Goal: Check status

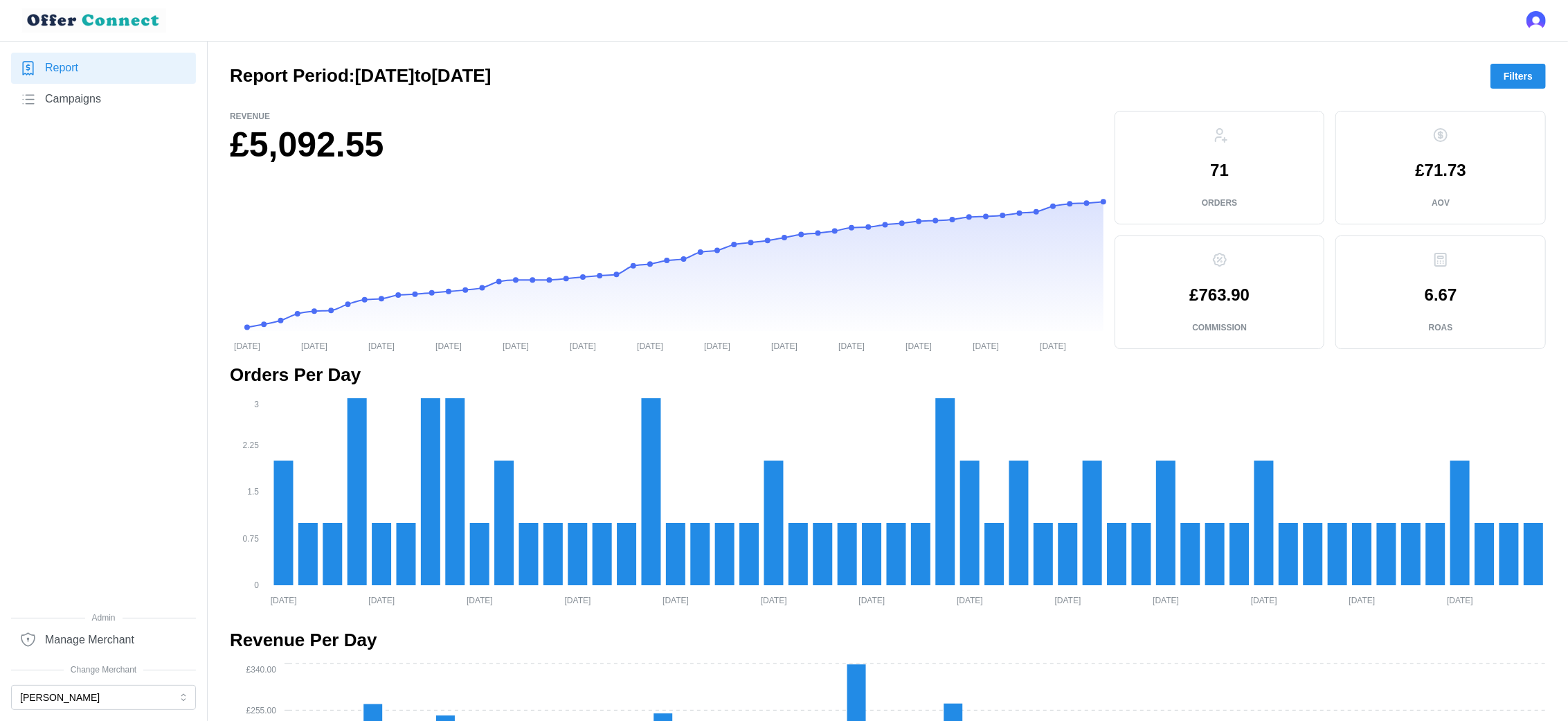
click at [1508, 75] on span "Filters" at bounding box center [1518, 76] width 29 height 23
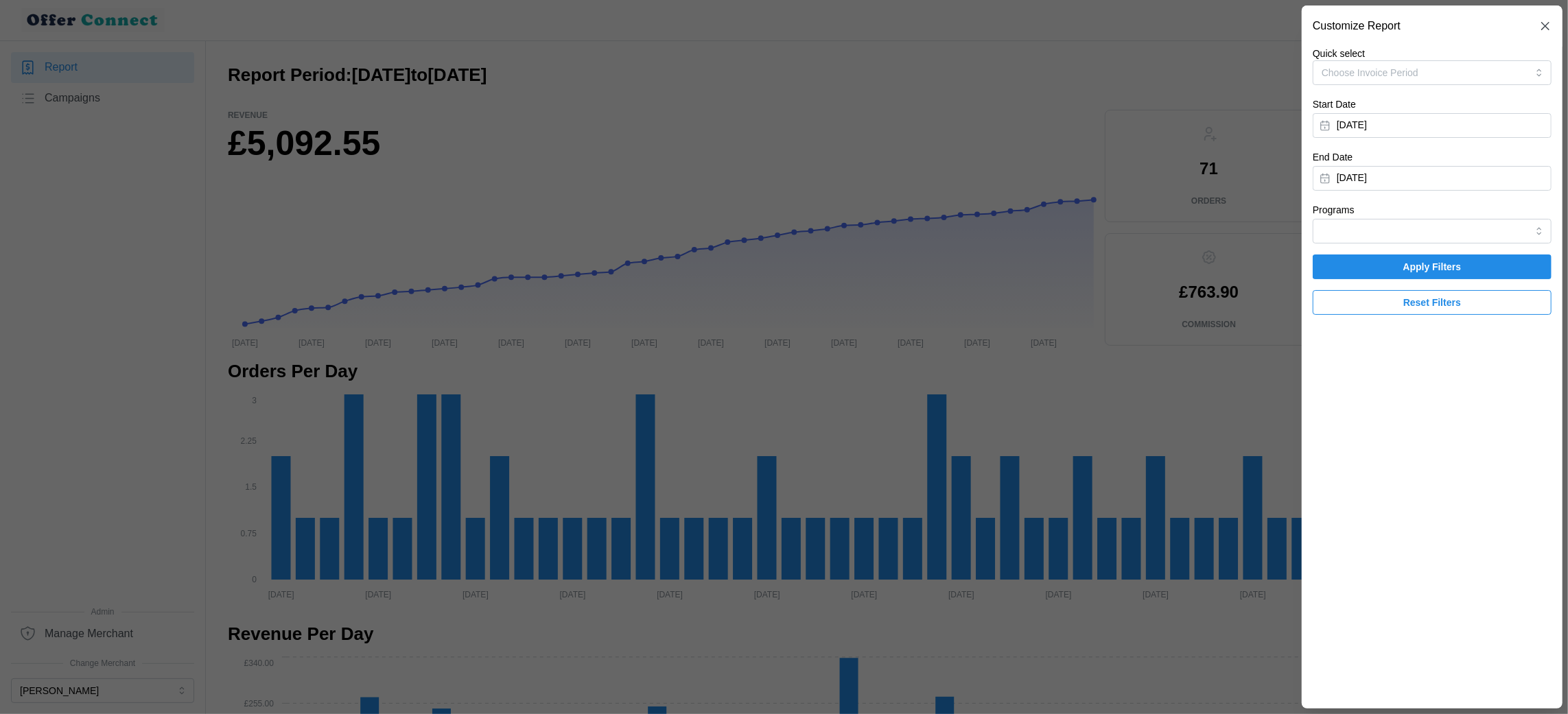
click at [849, 110] on div at bounding box center [784, 357] width 1568 height 714
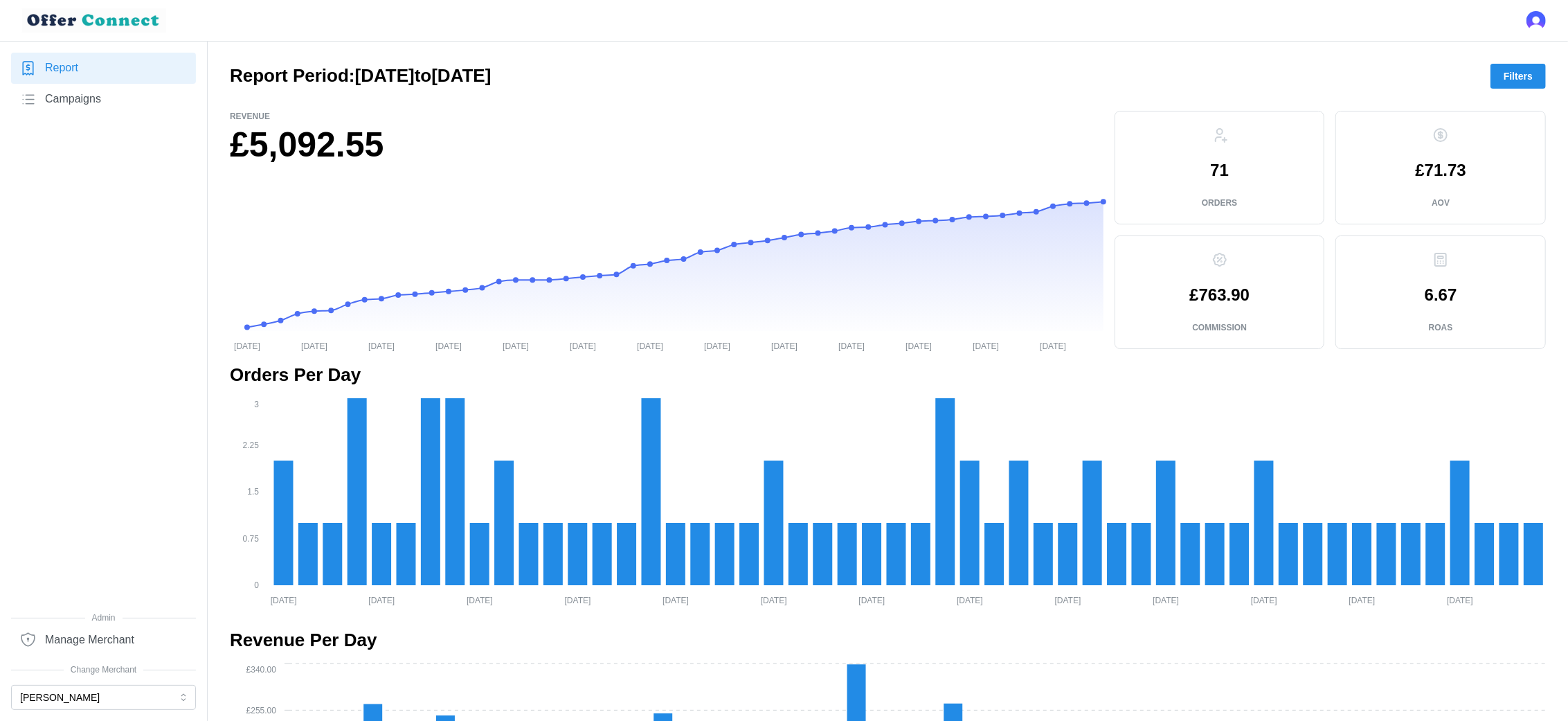
click at [1517, 78] on span "Filters" at bounding box center [1518, 76] width 29 height 23
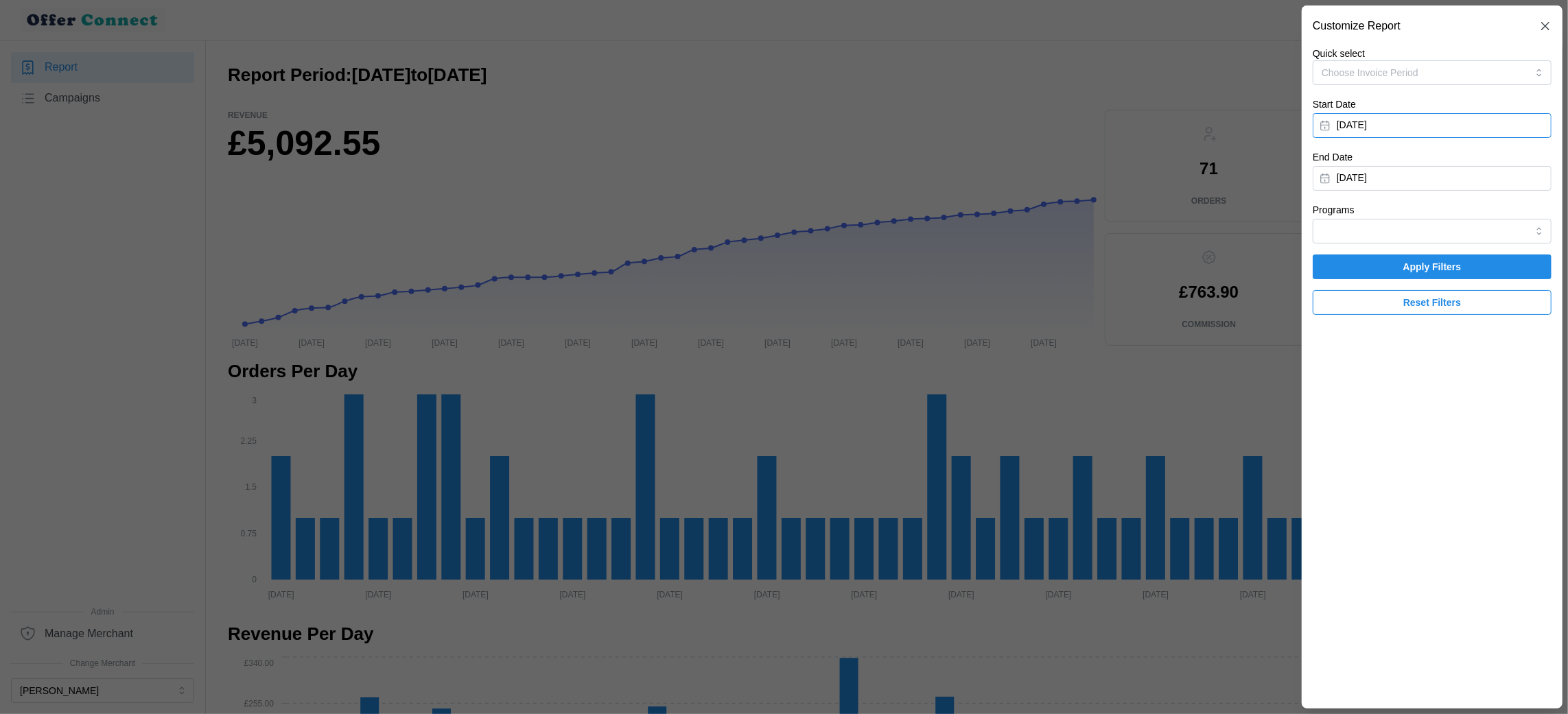
click at [1385, 125] on button "[DATE]" at bounding box center [1431, 125] width 238 height 25
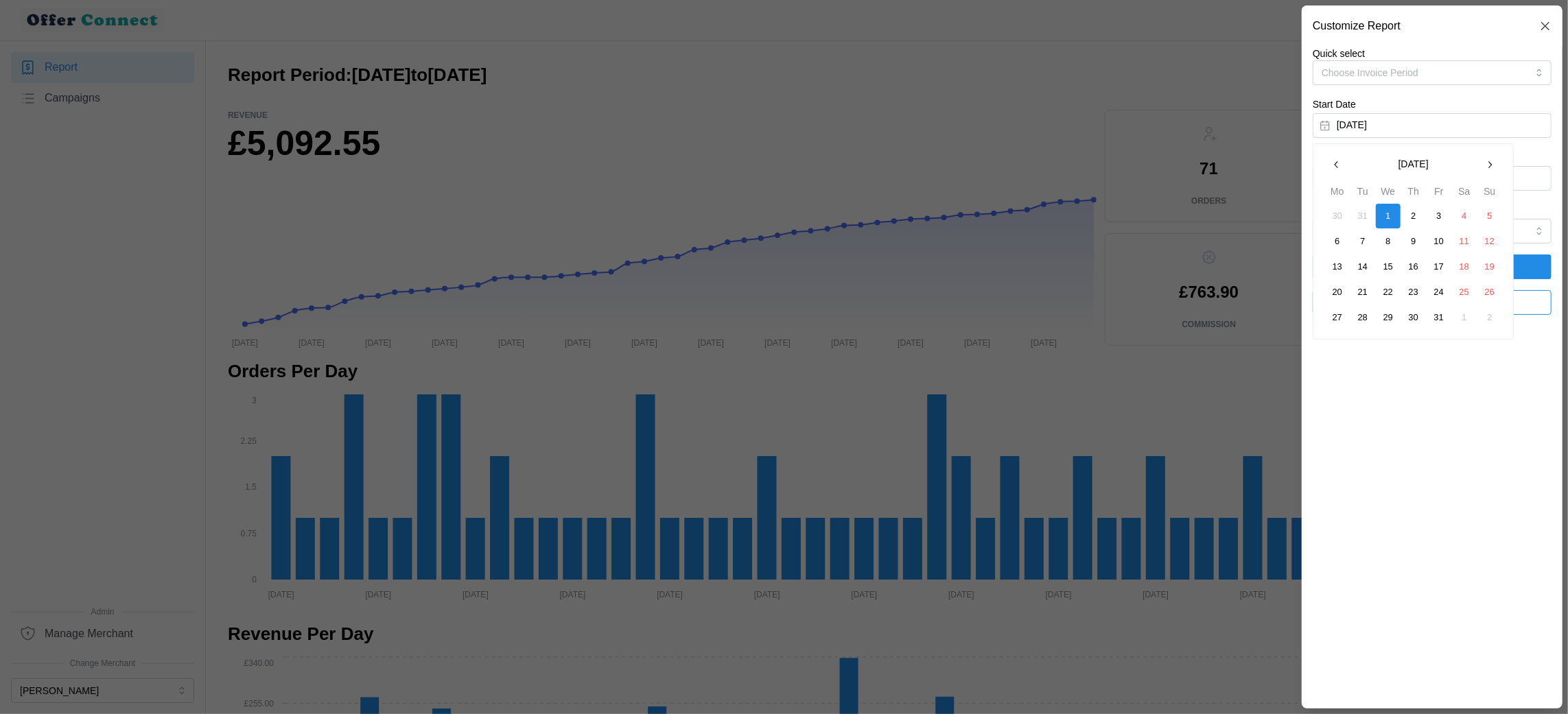
click at [1498, 165] on button "button" at bounding box center [1489, 164] width 25 height 25
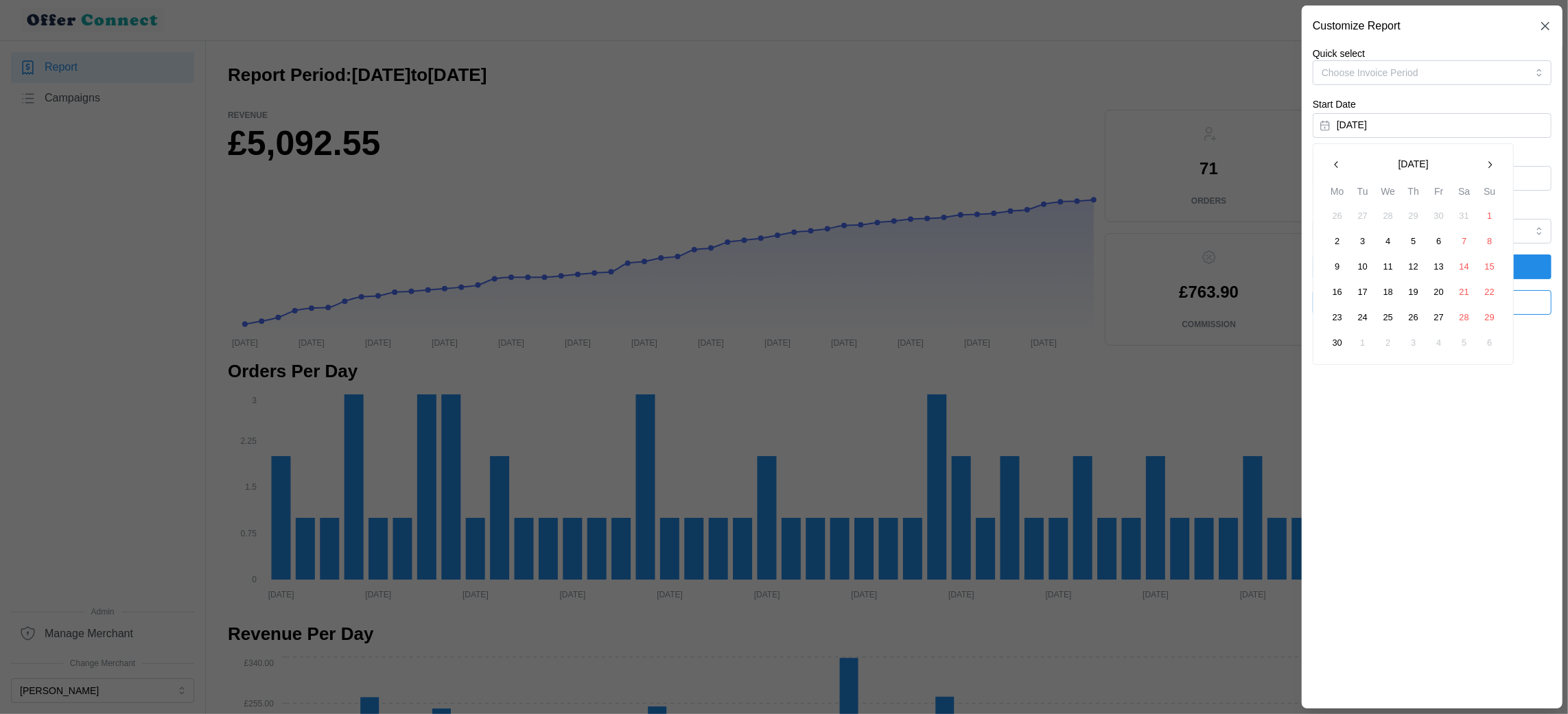
click at [1498, 165] on button "button" at bounding box center [1489, 164] width 25 height 25
click at [1441, 209] on button "1" at bounding box center [1438, 216] width 25 height 25
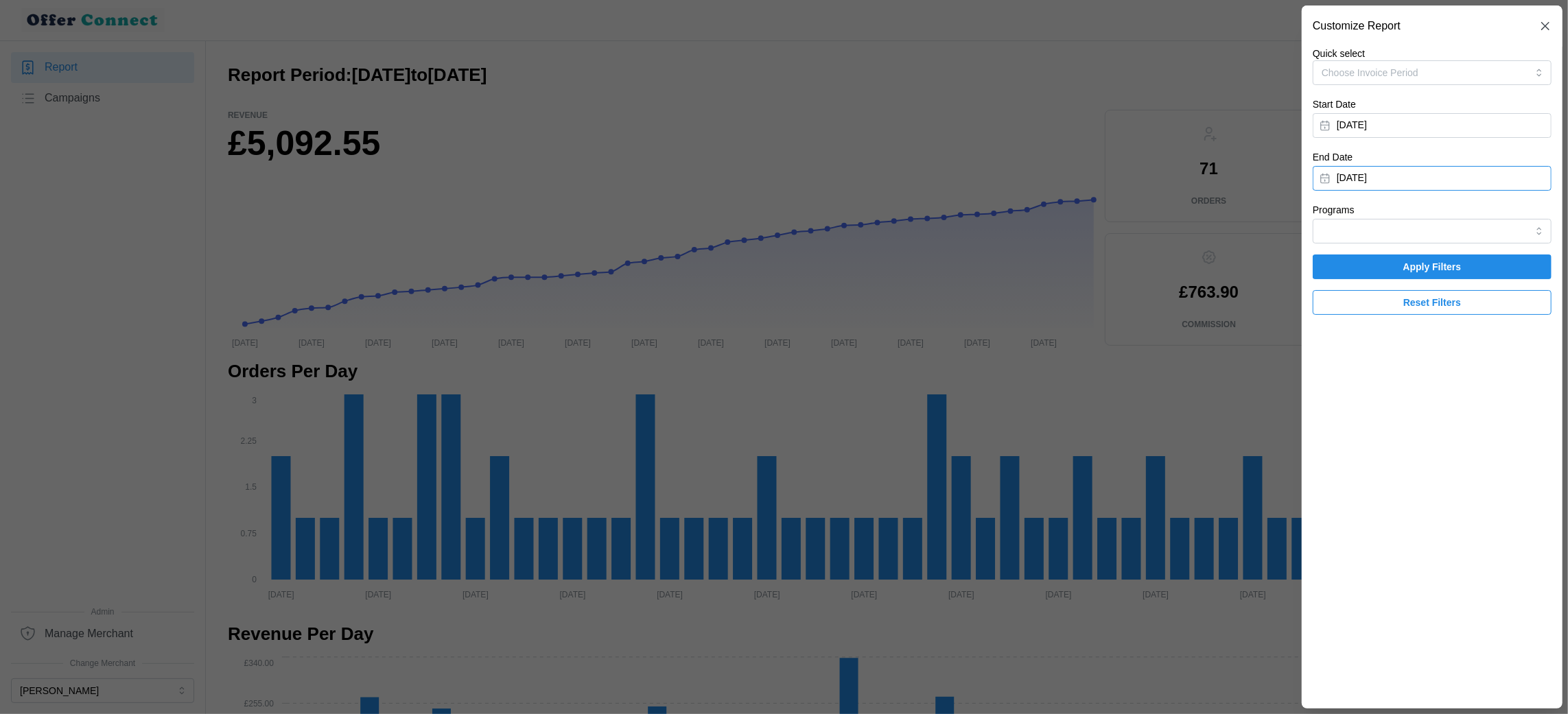
click at [1433, 179] on button "[DATE]" at bounding box center [1431, 178] width 238 height 25
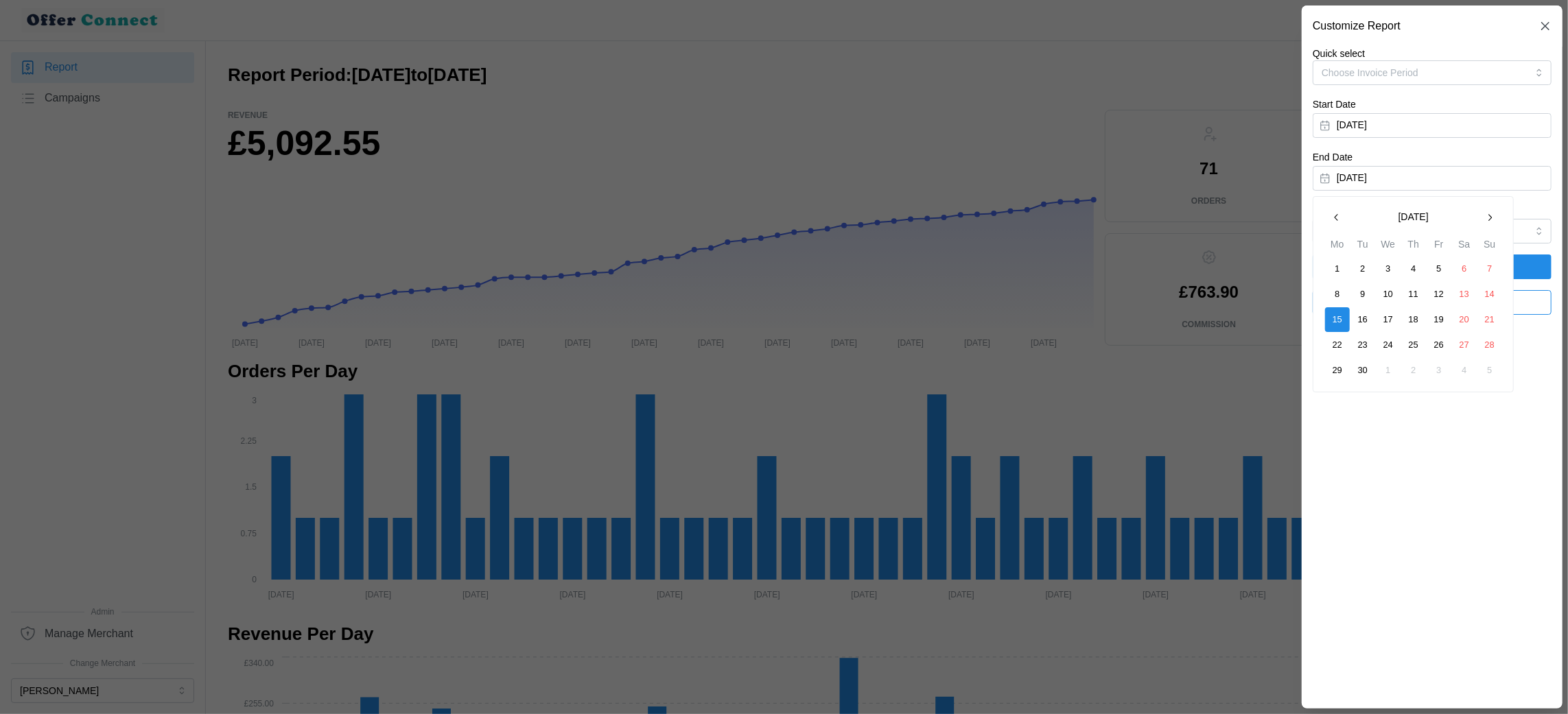
click at [1342, 218] on button "button" at bounding box center [1336, 217] width 25 height 25
click at [1440, 373] on button "29" at bounding box center [1438, 370] width 25 height 25
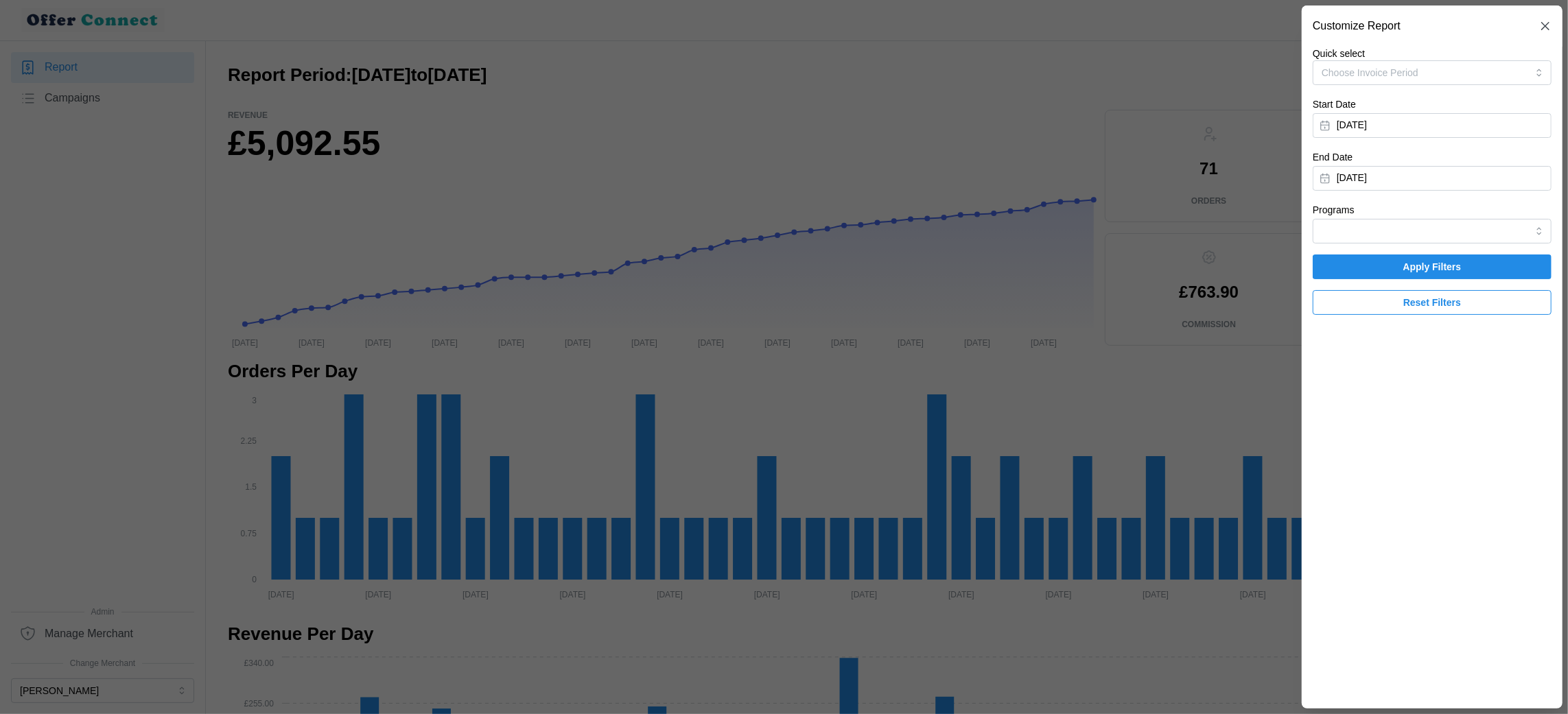
click at [1410, 260] on span "Apply Filters" at bounding box center [1432, 266] width 58 height 23
